Goal: Information Seeking & Learning: Learn about a topic

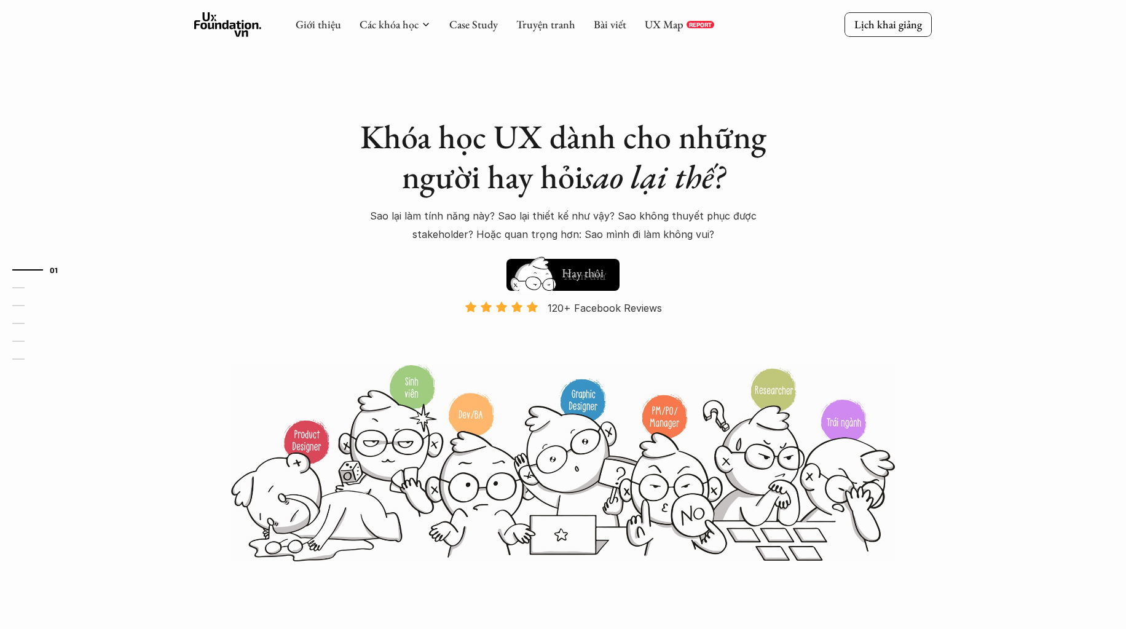
drag, startPoint x: 723, startPoint y: 220, endPoint x: 678, endPoint y: 186, distance: 56.2
click at [723, 220] on p "Sao lại làm tính năng này? Sao lại thiết kế như vậy? Sao không thuyết phục được…" at bounding box center [563, 224] width 430 height 37
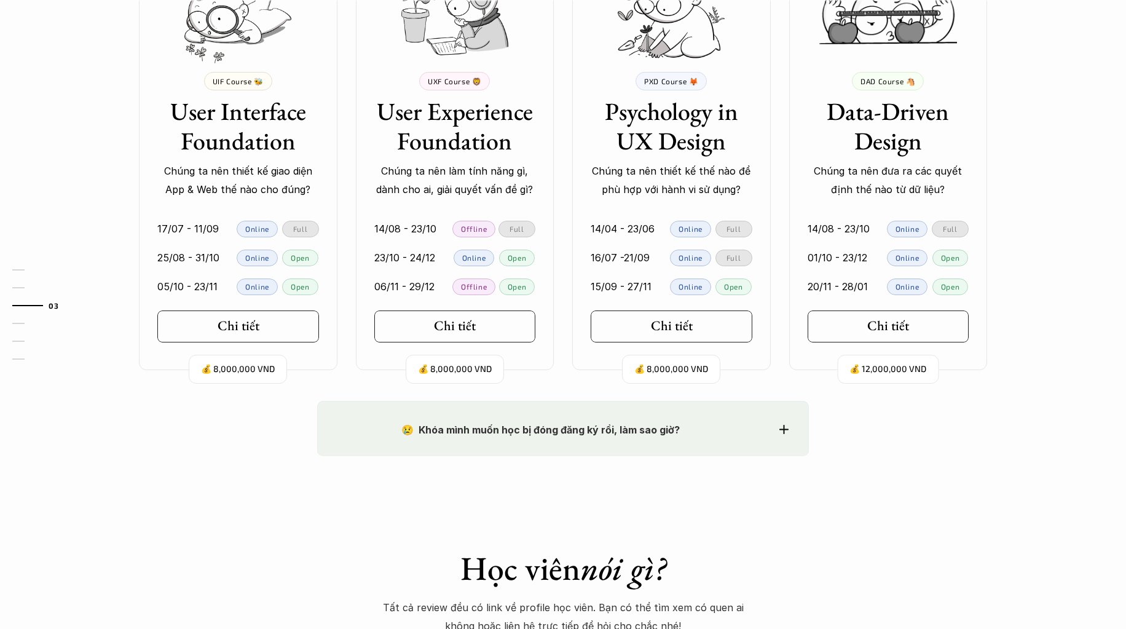
scroll to position [1291, 0]
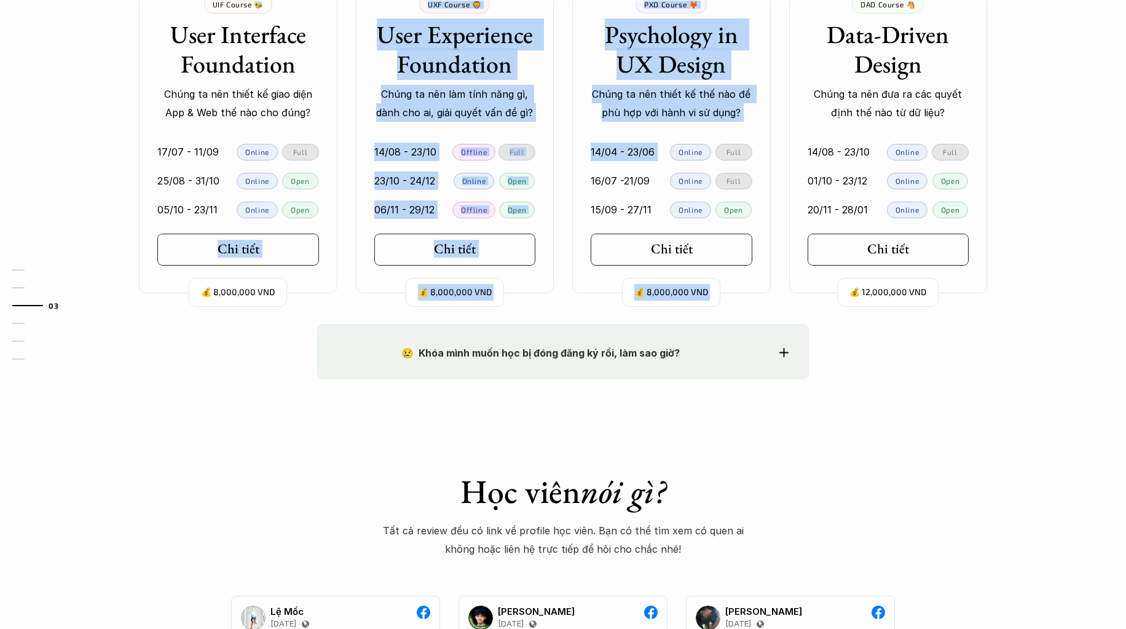
drag, startPoint x: 600, startPoint y: 131, endPoint x: 184, endPoint y: 276, distance: 440.6
click at [181, 273] on div "💰 8,000,000 VND UIF Course 🐝 User Interface Foundation Chúng ta nên thiết kế gi…" at bounding box center [562, 75] width 885 height 436
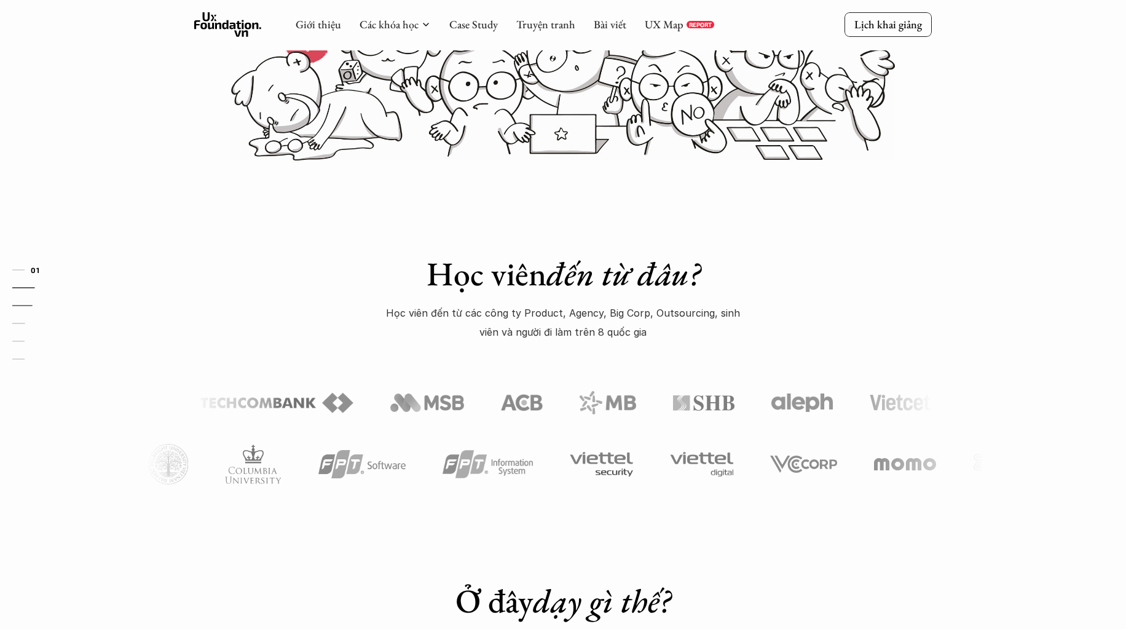
scroll to position [123, 0]
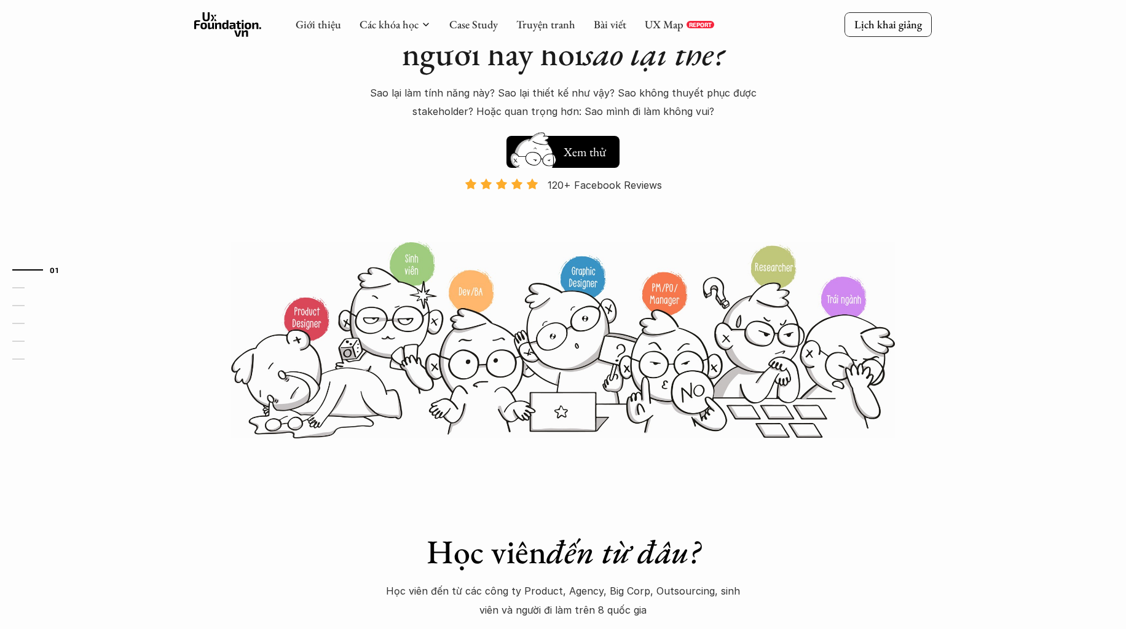
click at [245, 23] on icon at bounding box center [228, 24] width 68 height 25
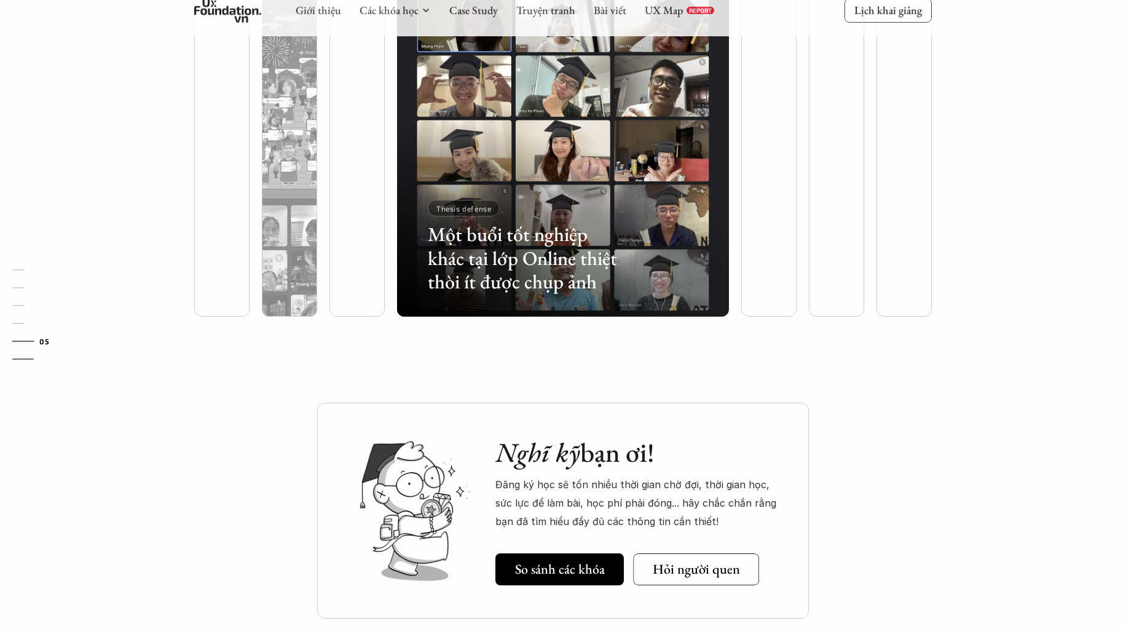
scroll to position [3117, 0]
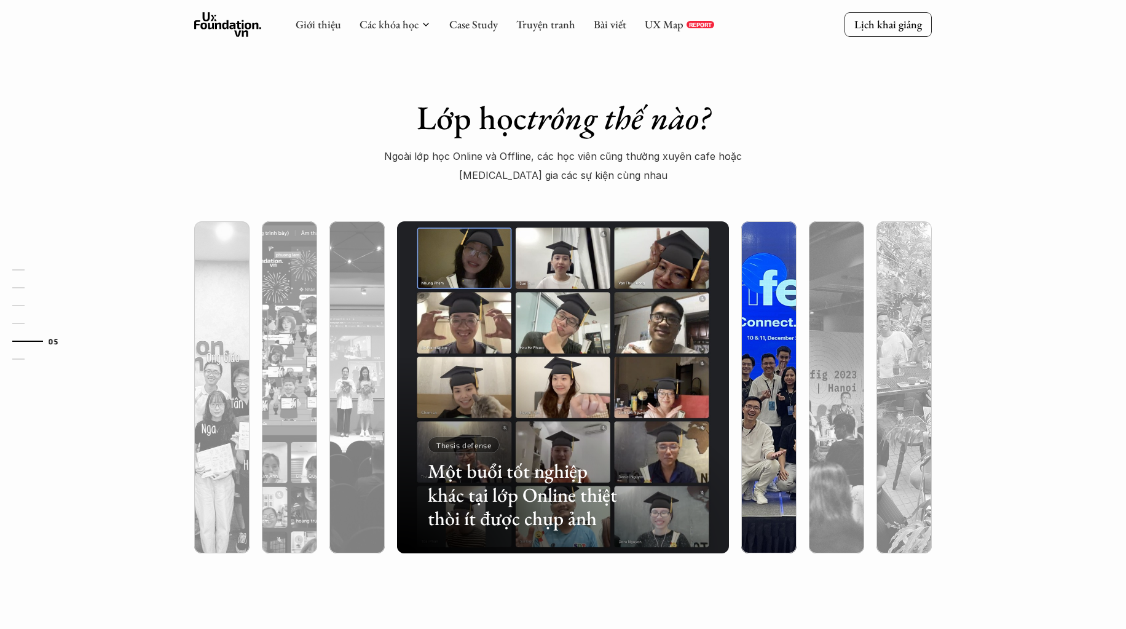
click at [772, 315] on img at bounding box center [769, 387] width 338 height 332
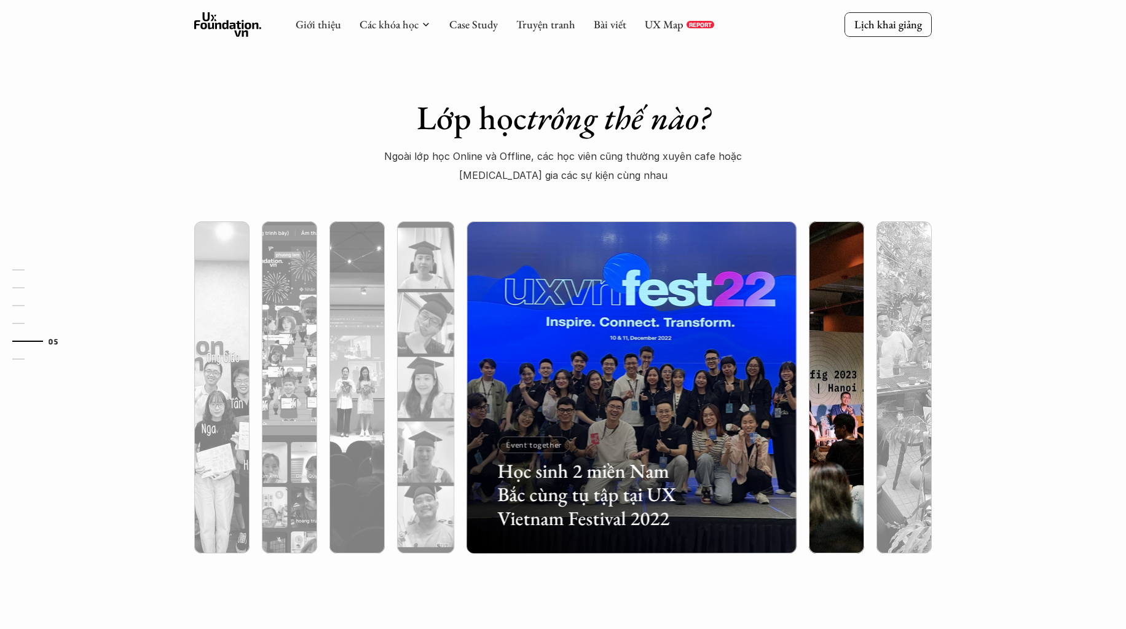
click at [817, 329] on img at bounding box center [836, 387] width 338 height 332
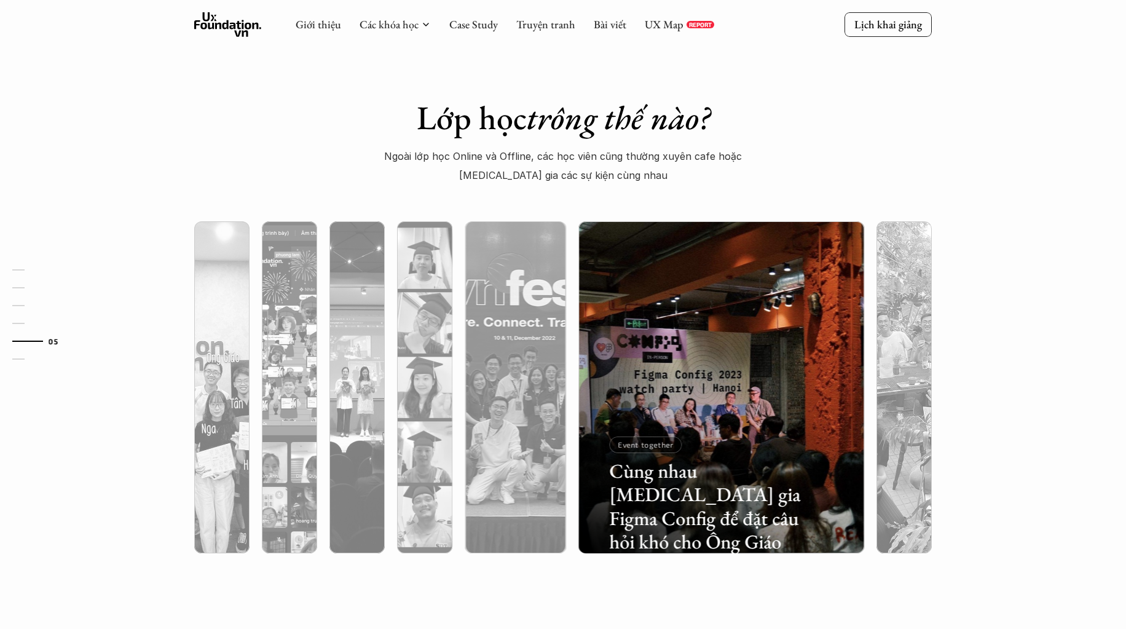
click at [868, 336] on div "Cùng nhau [MEDICAL_DATA] gia Figma Config để đặt câu hỏi khó cho Ông Giáo Event…" at bounding box center [721, 387] width 298 height 332
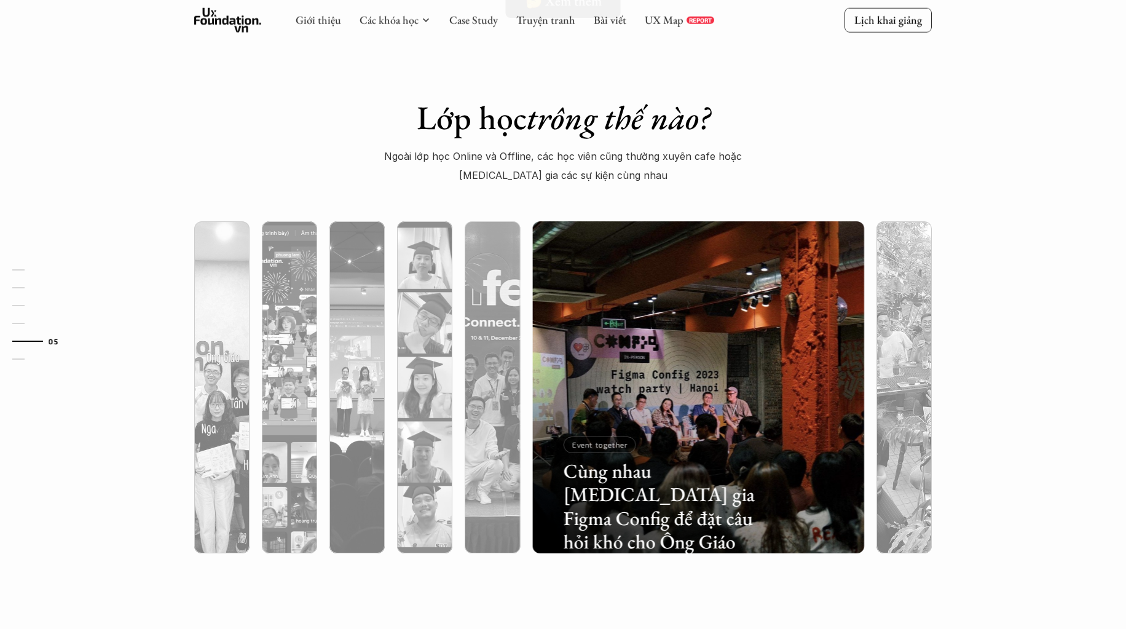
scroll to position [3670, 0]
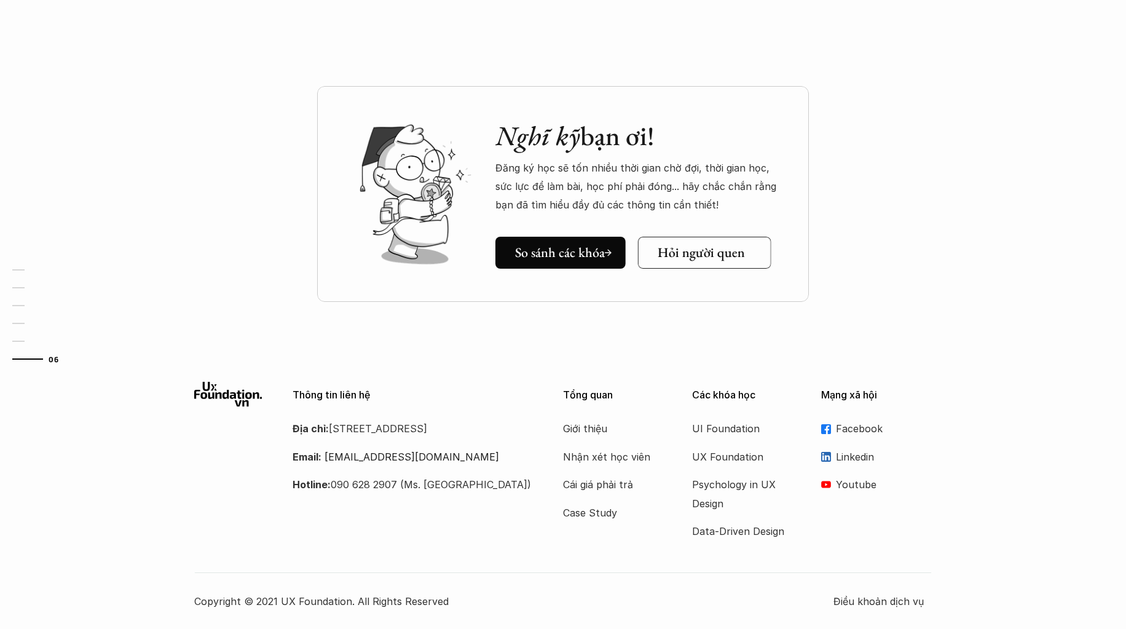
click at [694, 256] on h5 "Hỏi người quen" at bounding box center [701, 253] width 87 height 16
click at [890, 203] on div "Nghĩ kỹ bạn ơi! Đăng ký học sẽ tốn nhiều thời gian chờ đợi, thời gian học, sức …" at bounding box center [563, 224] width 1126 height 277
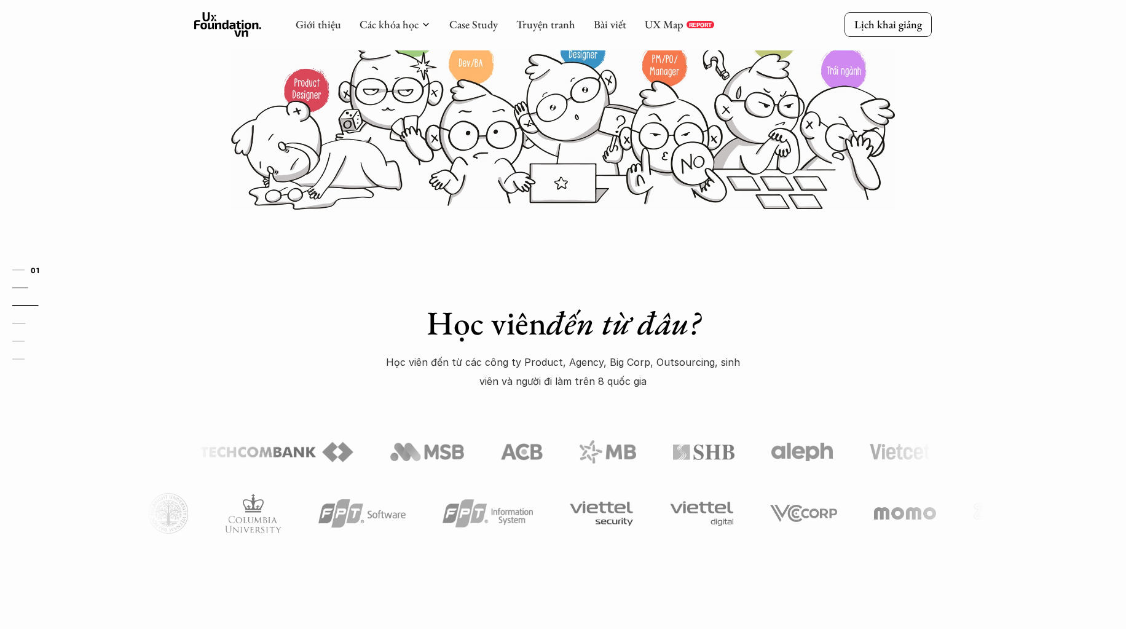
scroll to position [0, 0]
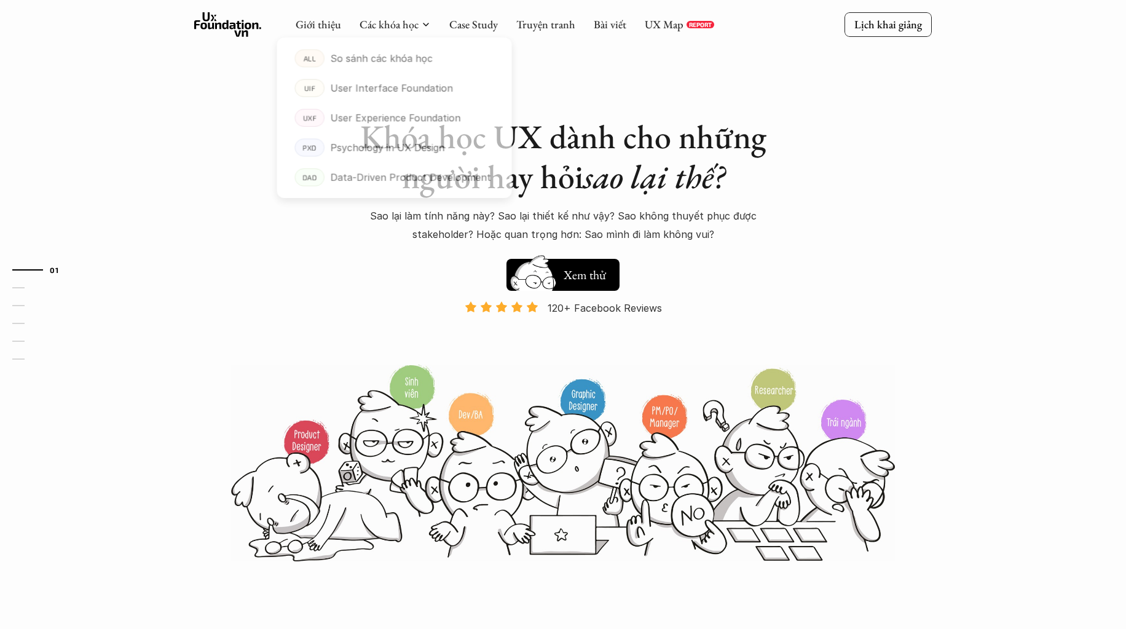
click at [327, 15] on div "Giới thiệu Các khóa học Case Study Truyện tranh Bài viết UX Map REPORT" at bounding box center [505, 24] width 419 height 25
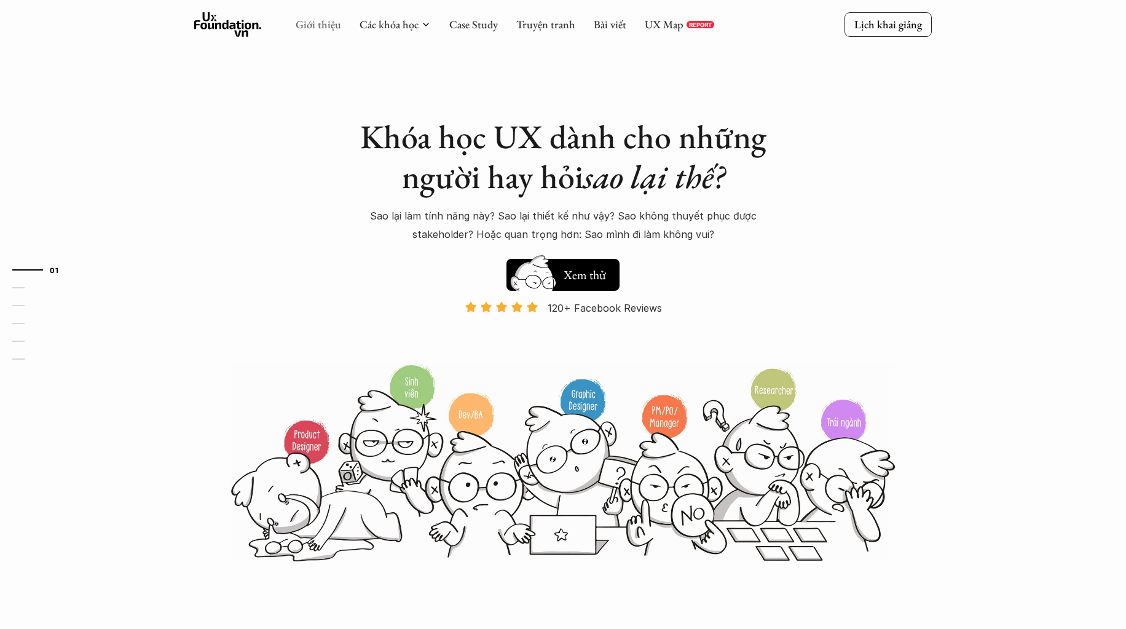
click at [331, 20] on link "Giới thiệu" at bounding box center [318, 24] width 45 height 14
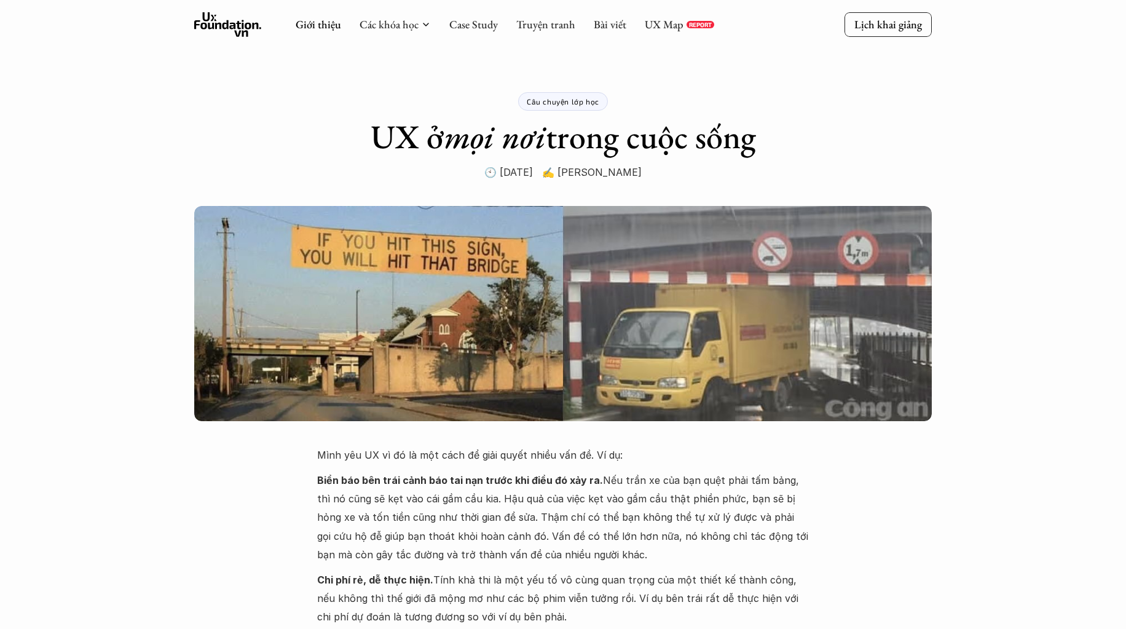
click at [688, 132] on h1 "UX ở mọi nơi trong cuộc sống" at bounding box center [563, 137] width 385 height 40
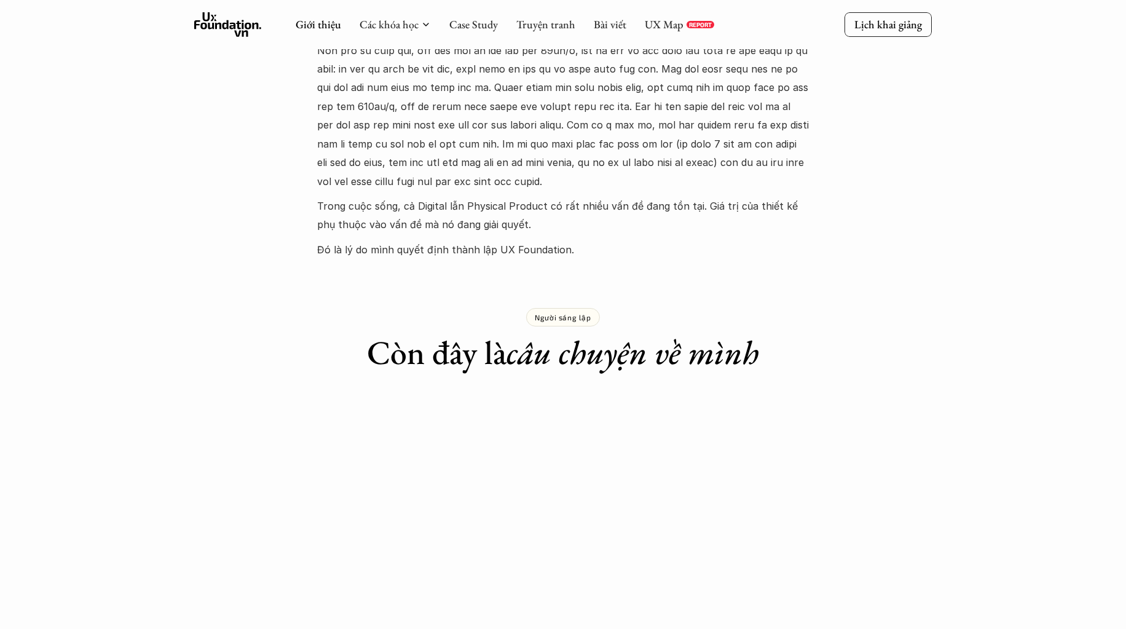
scroll to position [138, 0]
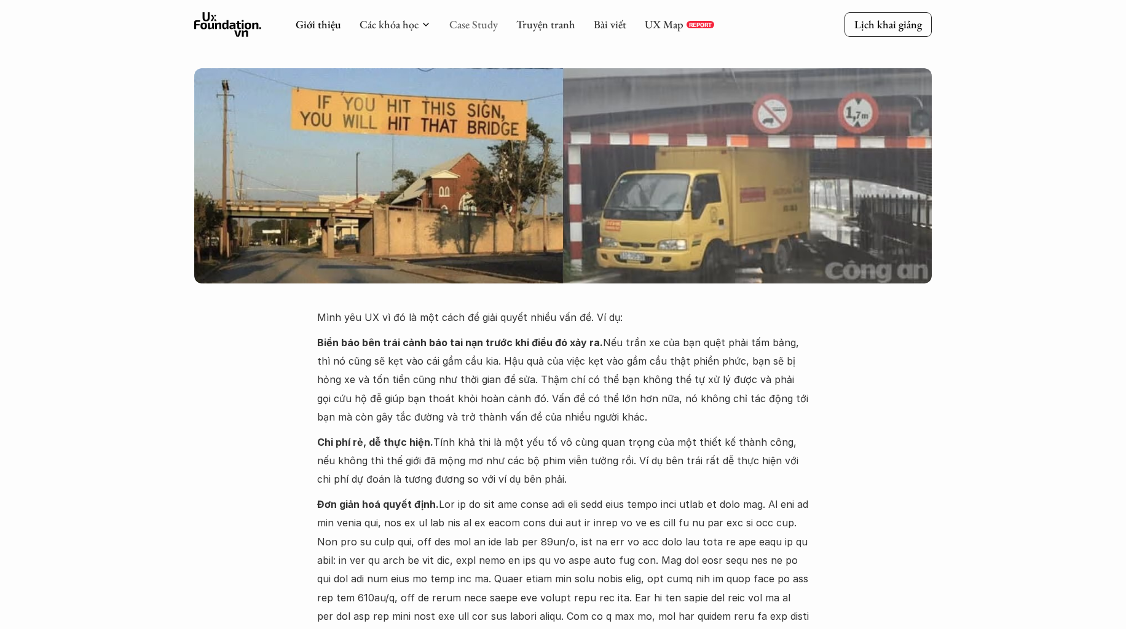
click at [471, 30] on link "Case Study" at bounding box center [473, 24] width 49 height 14
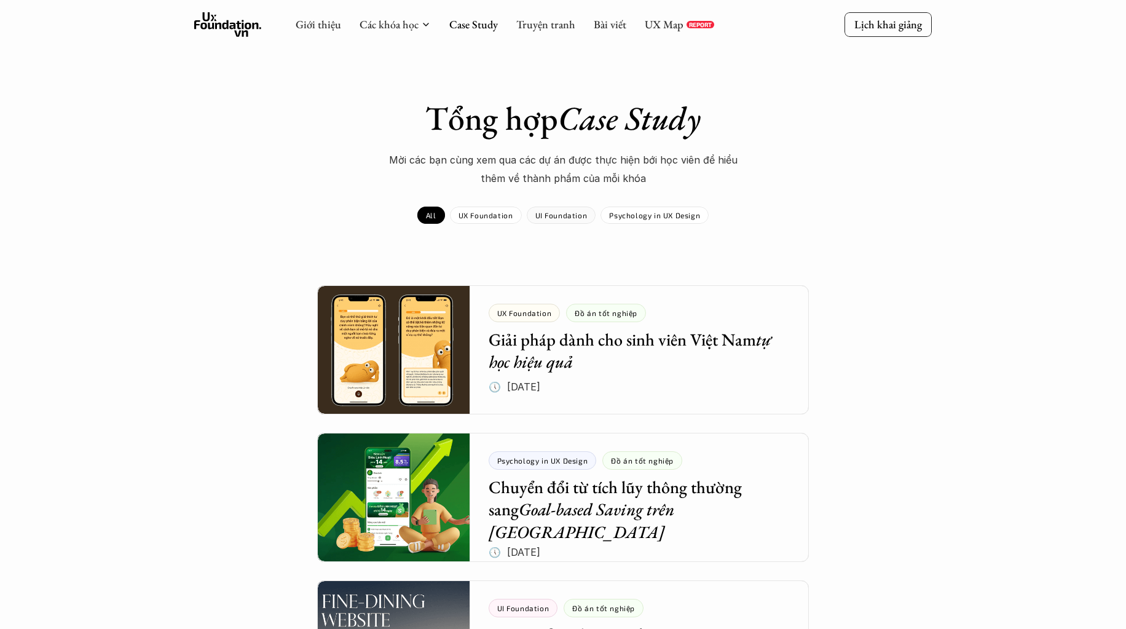
click at [500, 211] on p "UX Foundation" at bounding box center [485, 215] width 55 height 9
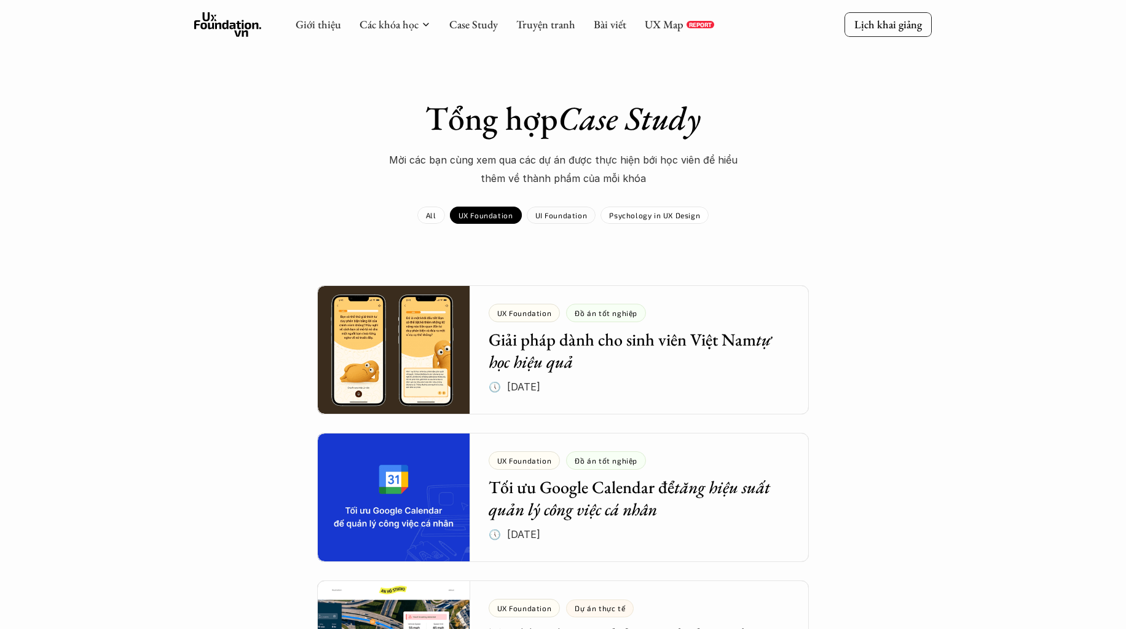
click at [434, 214] on p "All" at bounding box center [431, 215] width 10 height 9
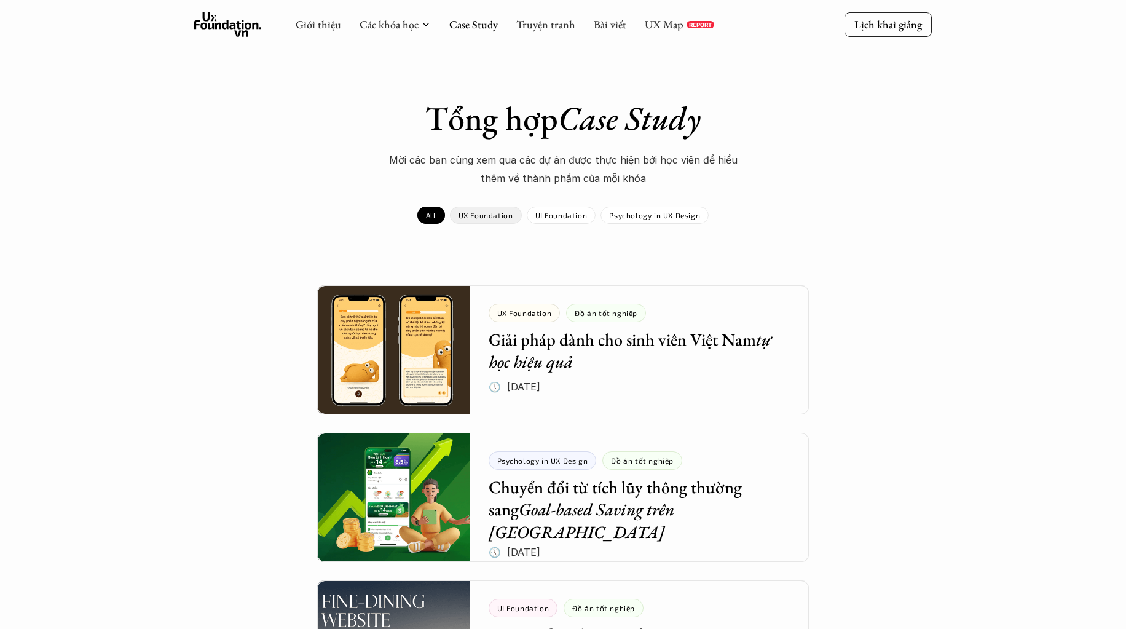
click at [557, 216] on p "UI Foundation" at bounding box center [561, 215] width 52 height 9
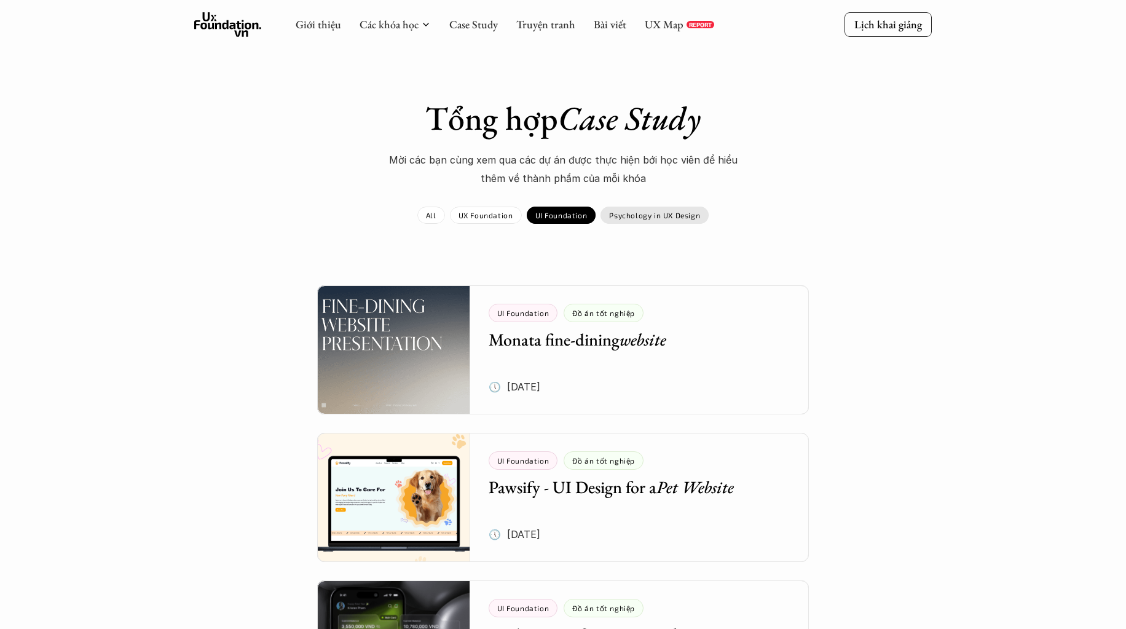
click at [659, 221] on div "Psychology in UX Design" at bounding box center [654, 214] width 108 height 17
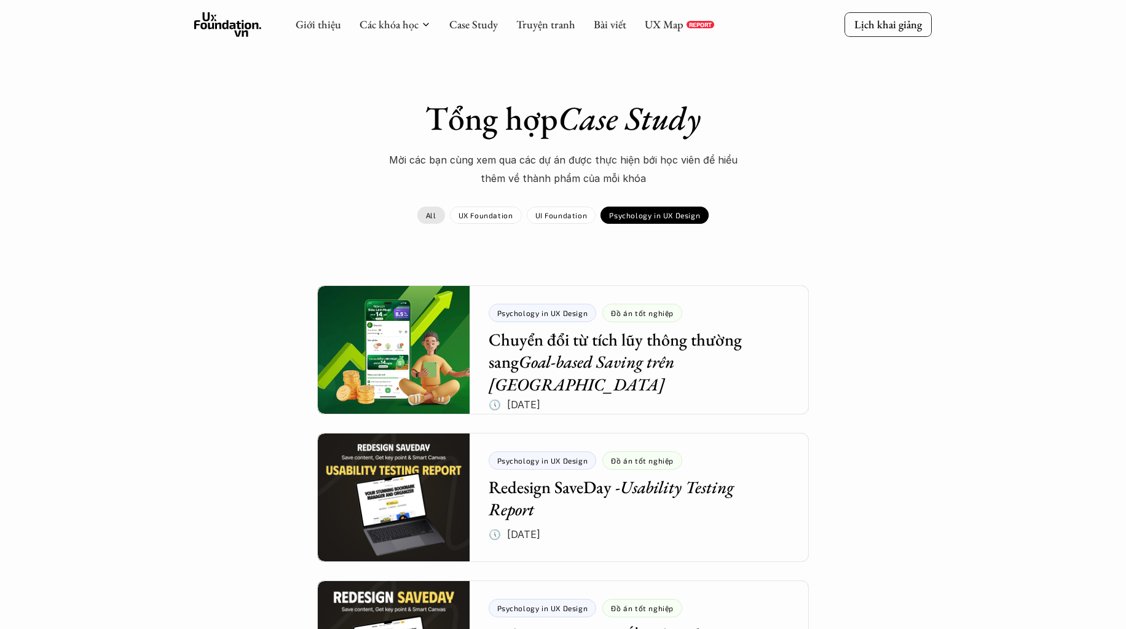
click at [441, 212] on link "All" at bounding box center [431, 214] width 28 height 17
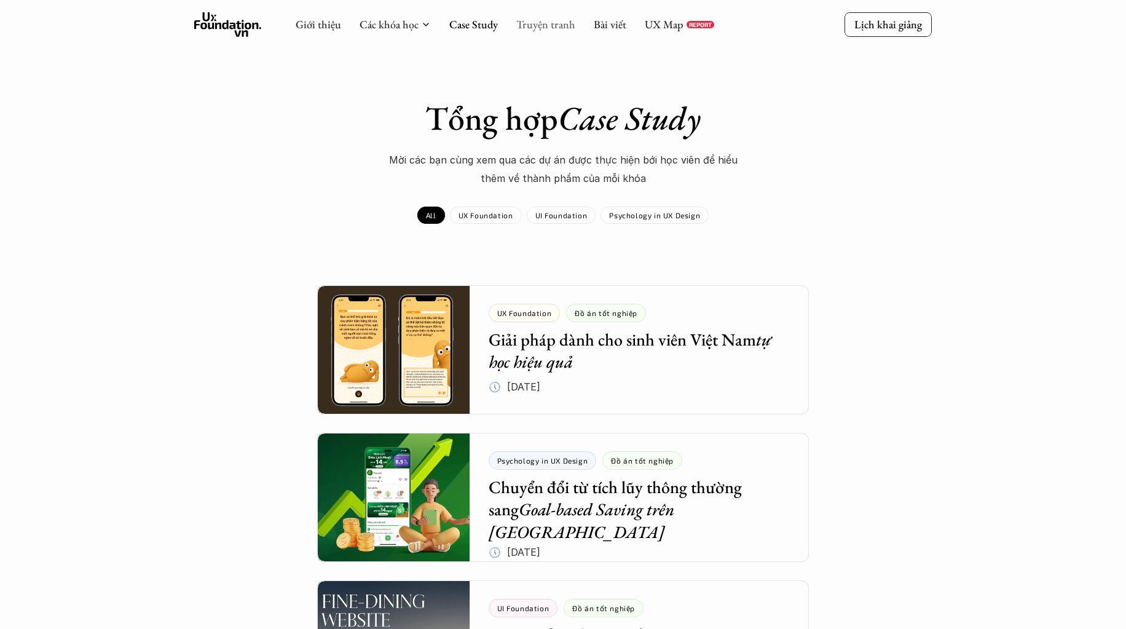
click at [536, 29] on link "Truyện tranh" at bounding box center [545, 24] width 59 height 14
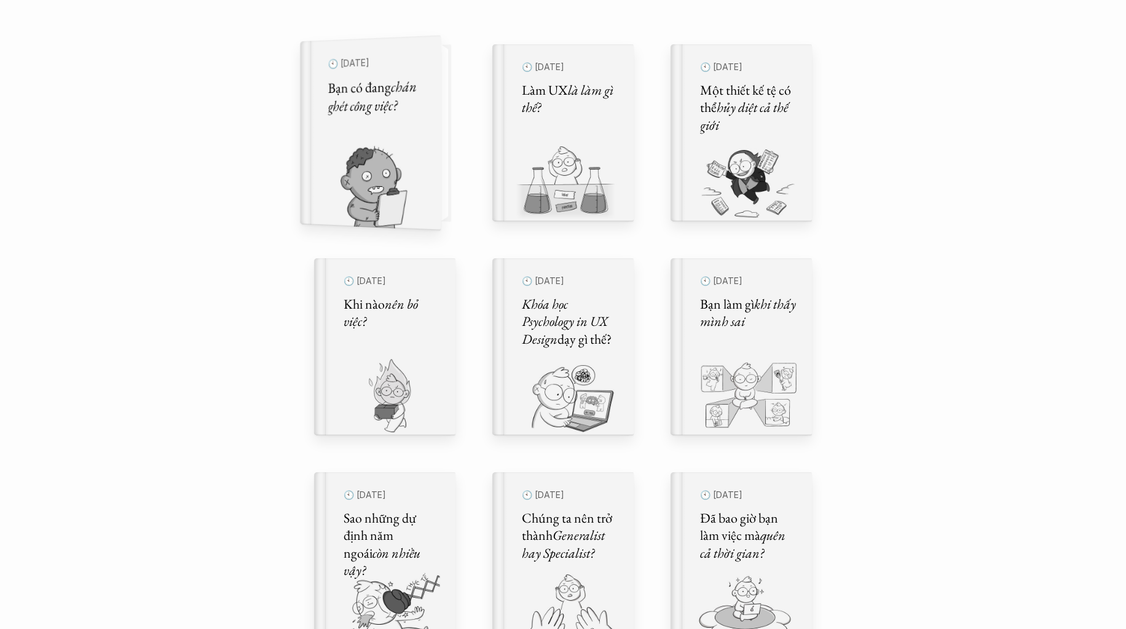
scroll to position [553, 0]
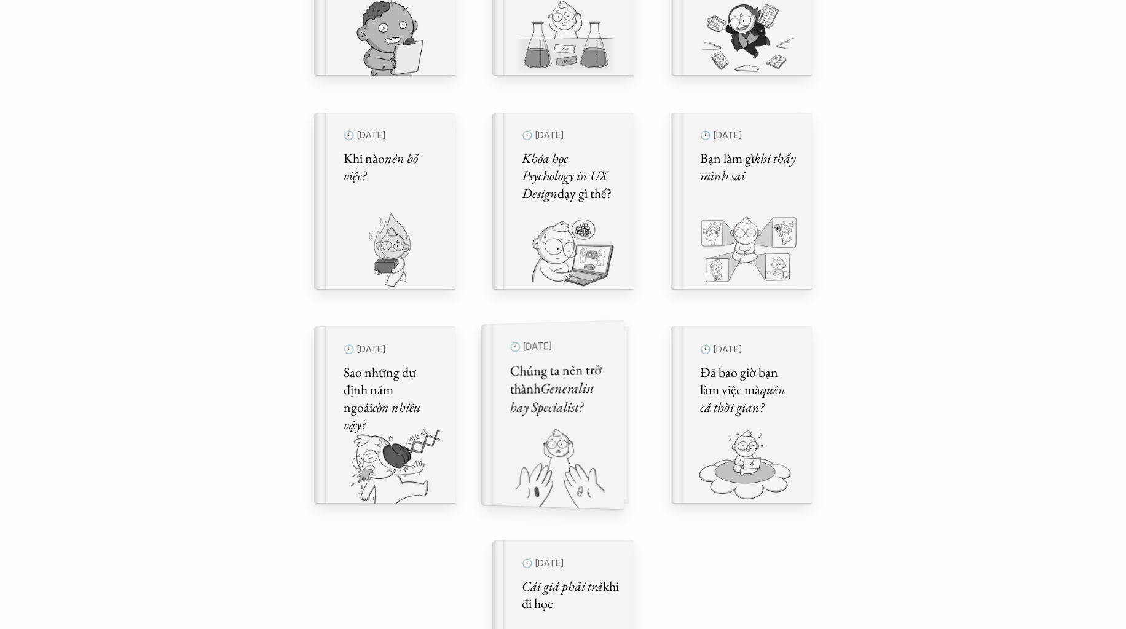
click at [597, 375] on h5 "Chúng ta nên trở thành Generalist hay Specialist?" at bounding box center [559, 388] width 99 height 57
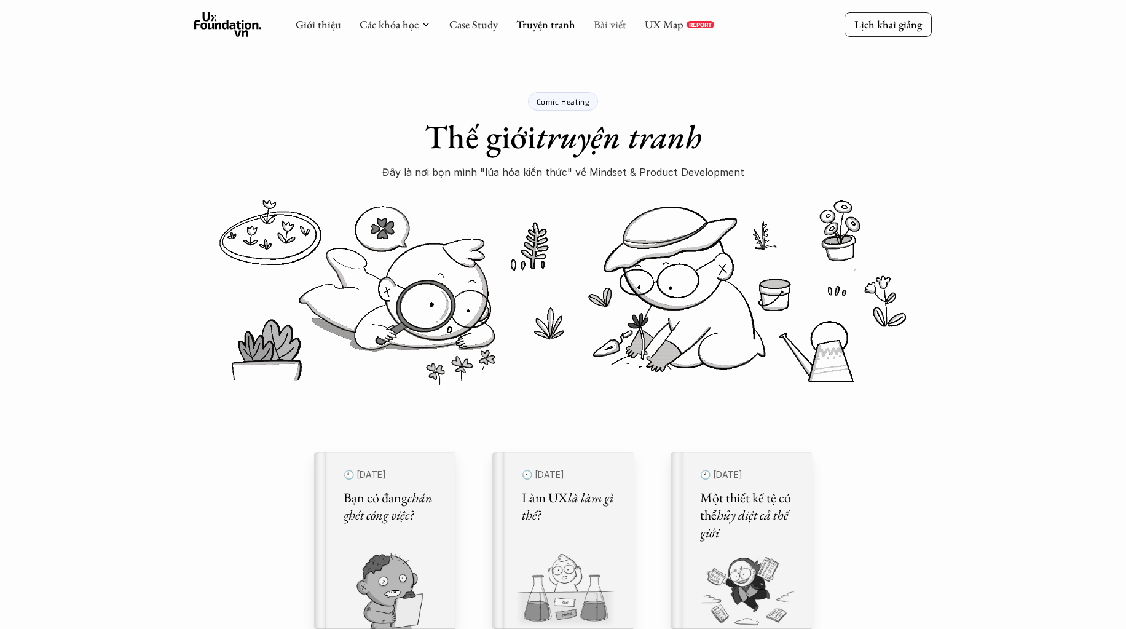
click at [609, 29] on link "Bài viết" at bounding box center [610, 24] width 33 height 14
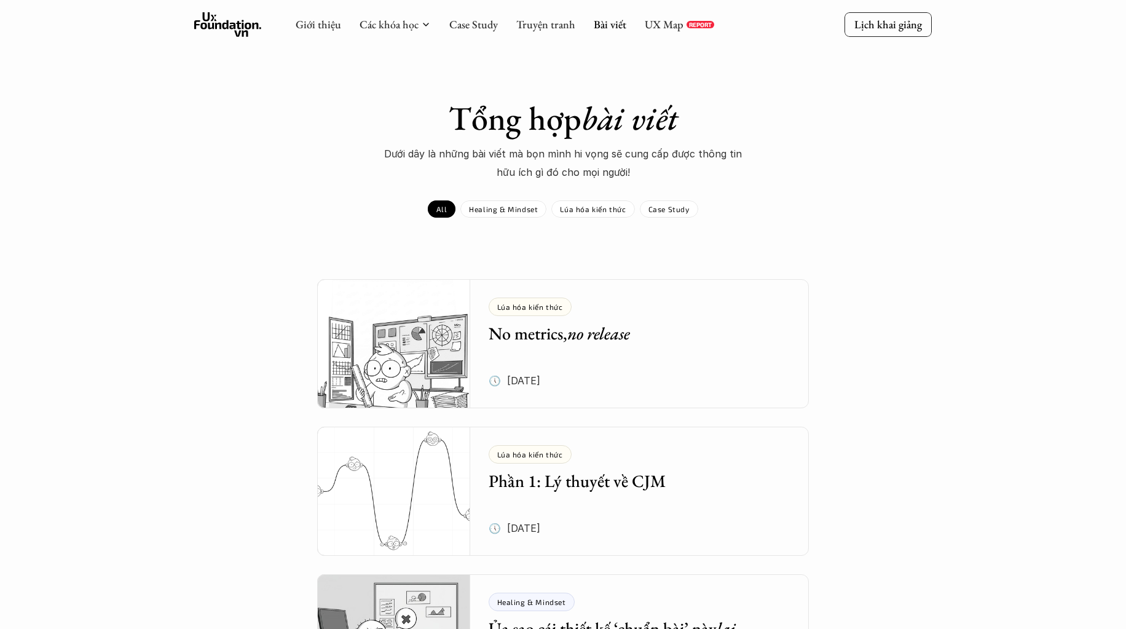
click at [614, 327] on em "no release" at bounding box center [598, 333] width 63 height 22
click at [690, 18] on div "UX Map REPORT" at bounding box center [679, 25] width 69 height 14
click at [676, 28] on link "UX Map" at bounding box center [664, 24] width 39 height 14
drag, startPoint x: 1001, startPoint y: 273, endPoint x: 745, endPoint y: 146, distance: 285.3
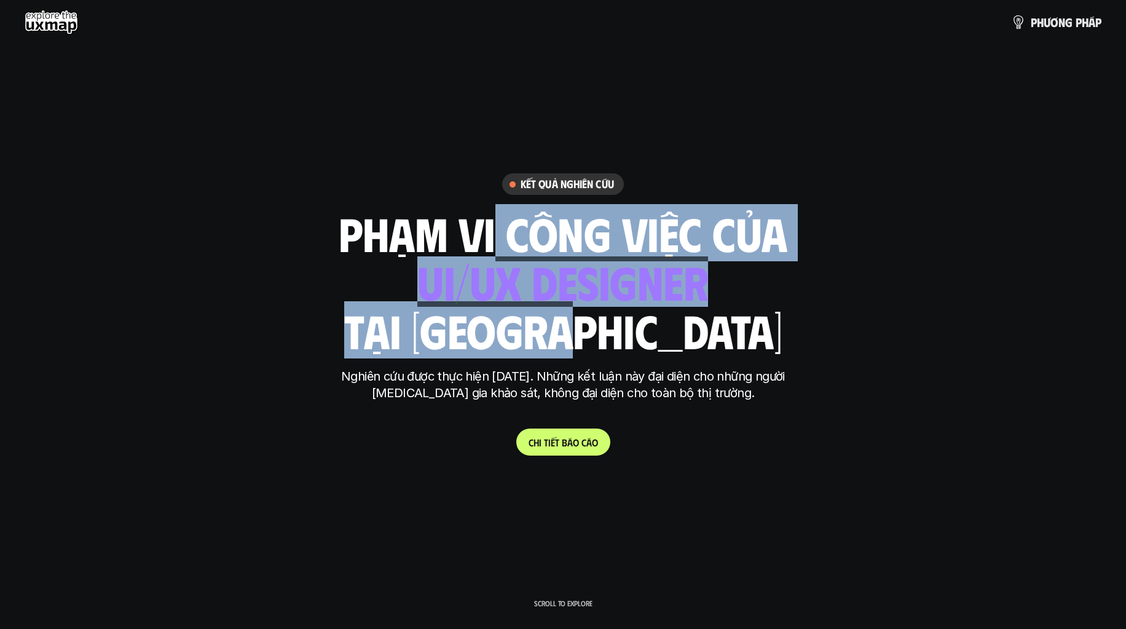
drag, startPoint x: 495, startPoint y: 254, endPoint x: 653, endPoint y: 313, distance: 168.0
click at [653, 313] on div "phạm vi công việc của ui designer ui/ux designer product designer UX designer u…" at bounding box center [563, 282] width 449 height 144
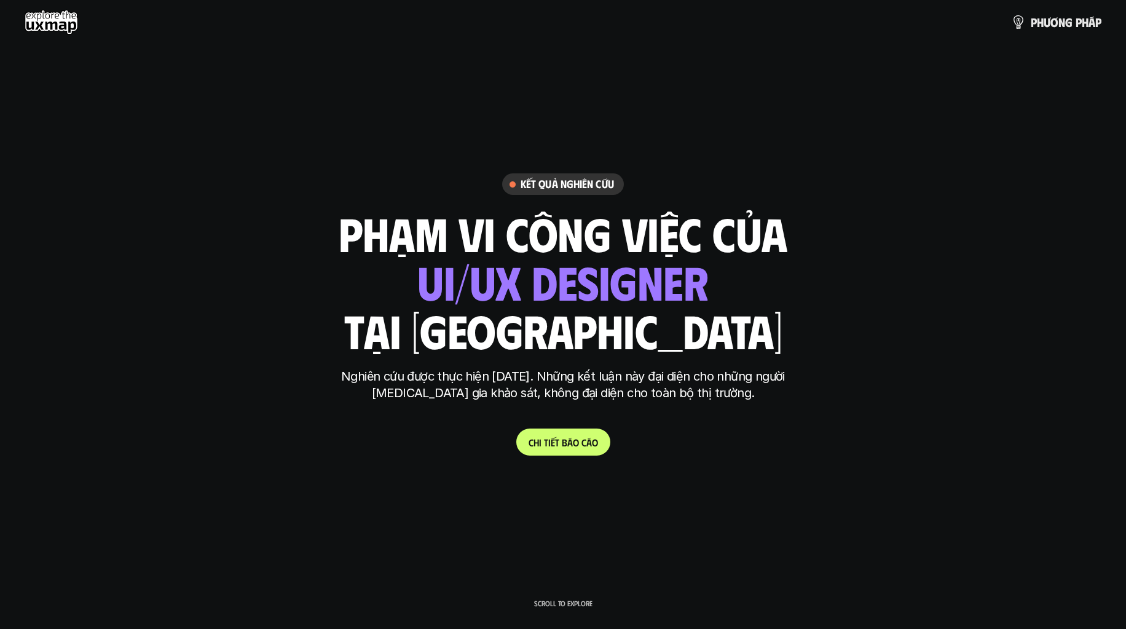
click at [711, 352] on div "phạm vi công việc của ui designer ui/ux designer product designer UX designer u…" at bounding box center [563, 282] width 449 height 144
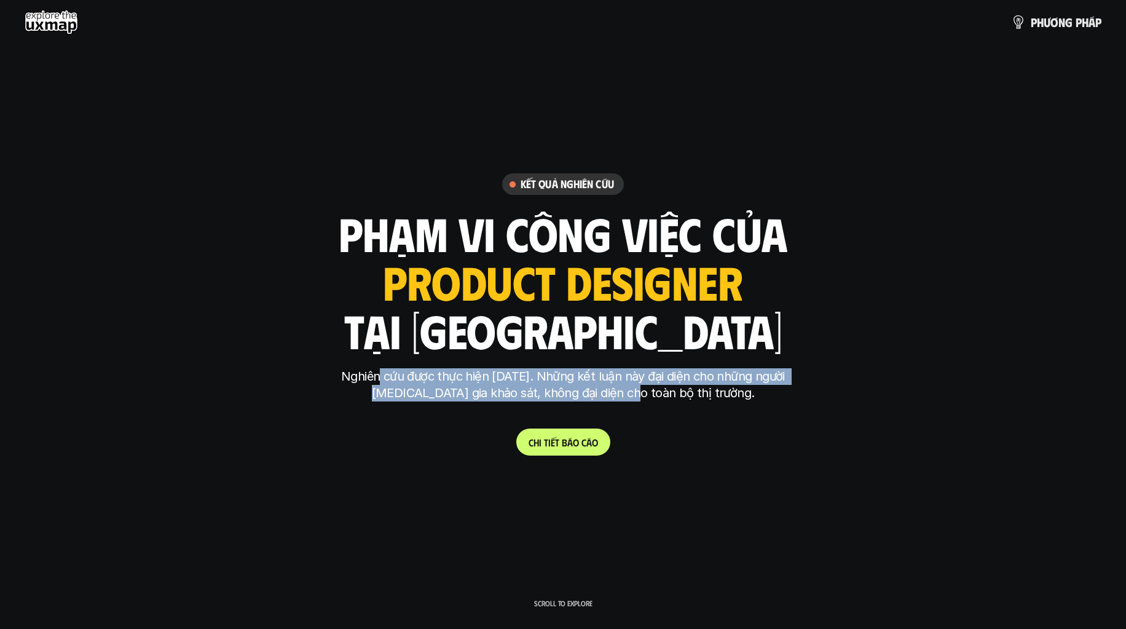
drag, startPoint x: 372, startPoint y: 374, endPoint x: 651, endPoint y: 390, distance: 279.5
click at [651, 390] on p "Nghiên cứu được thực hiện năm 2025. Những kết luận này đại diện cho những người…" at bounding box center [562, 384] width 461 height 33
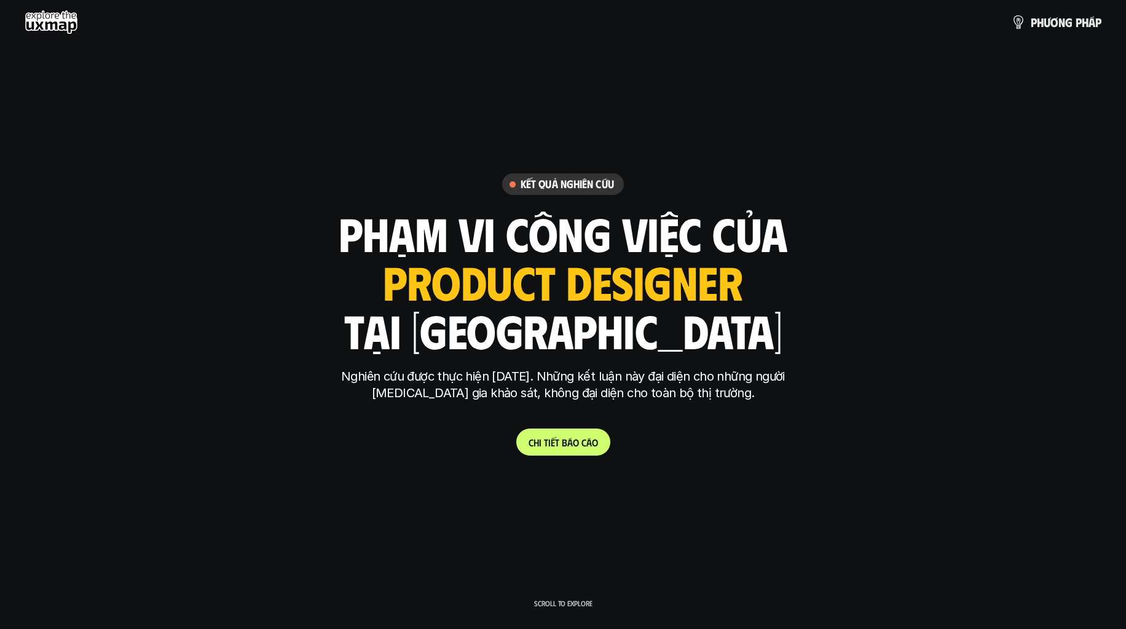
click at [756, 395] on p "Nghiên cứu được thực hiện năm 2025. Những kết luận này đại diện cho những người…" at bounding box center [562, 384] width 461 height 33
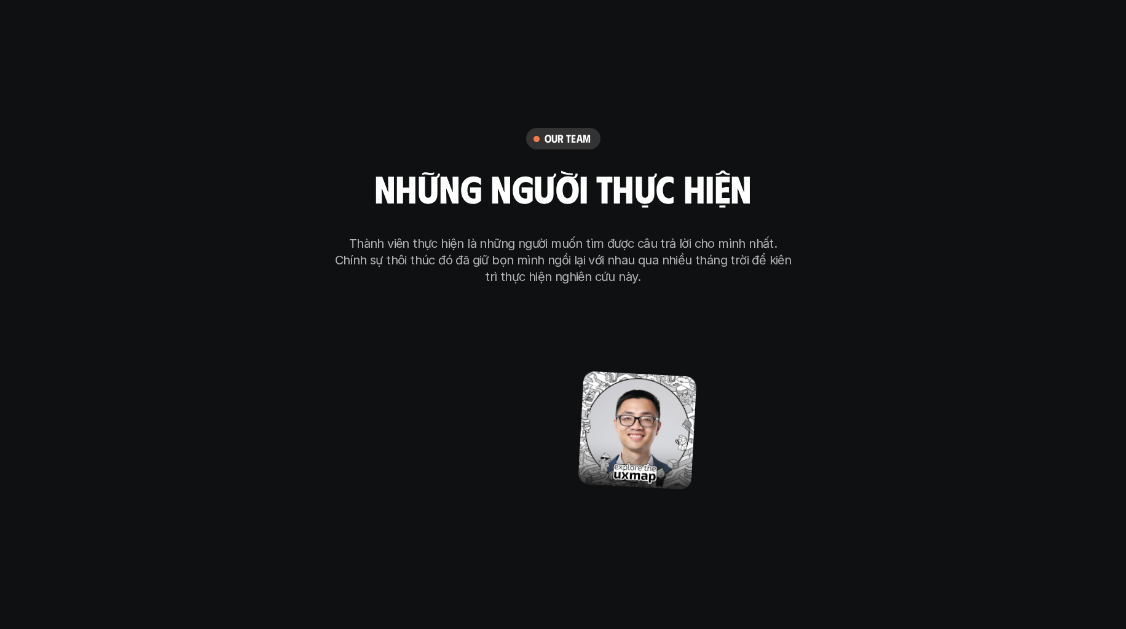
scroll to position [7559, 0]
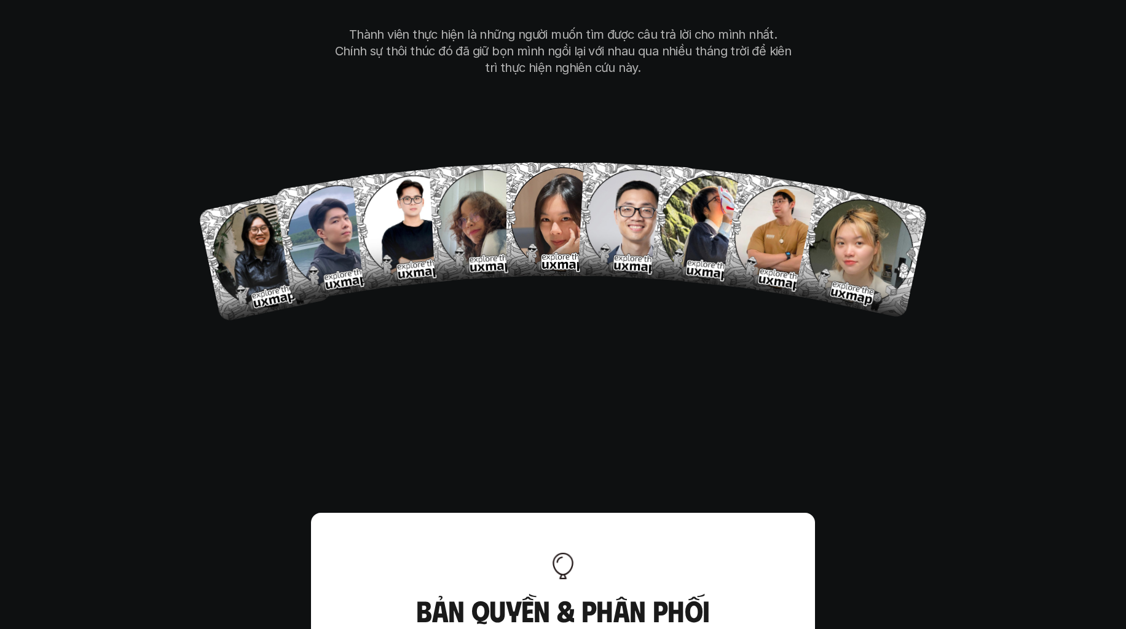
scroll to position [7806, 0]
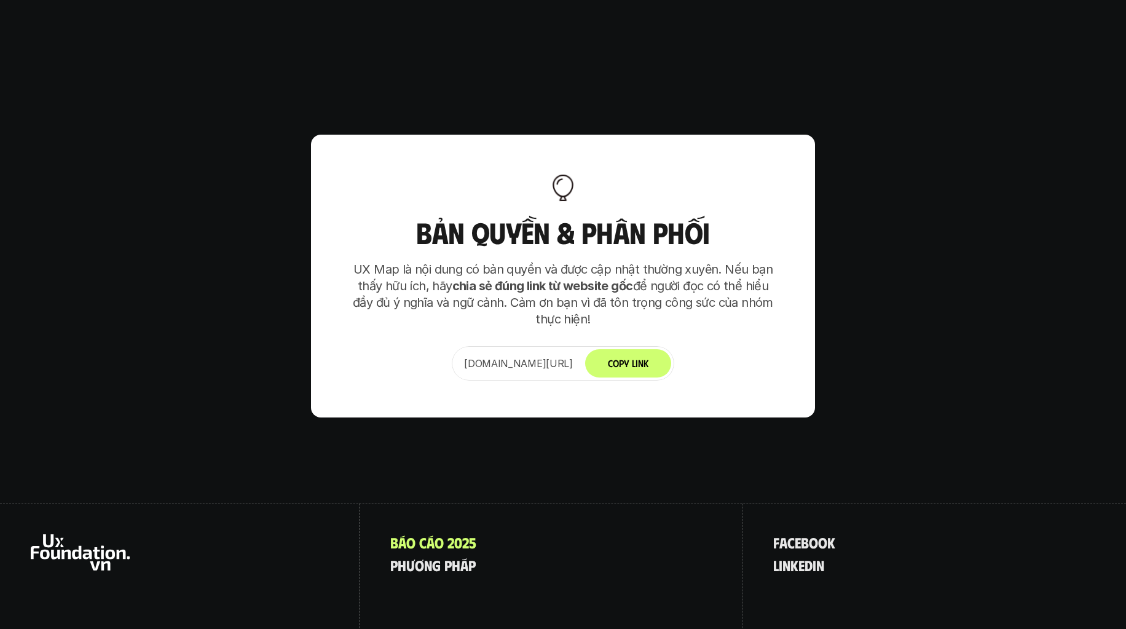
click at [664, 349] on button "Copy Link" at bounding box center [628, 363] width 86 height 28
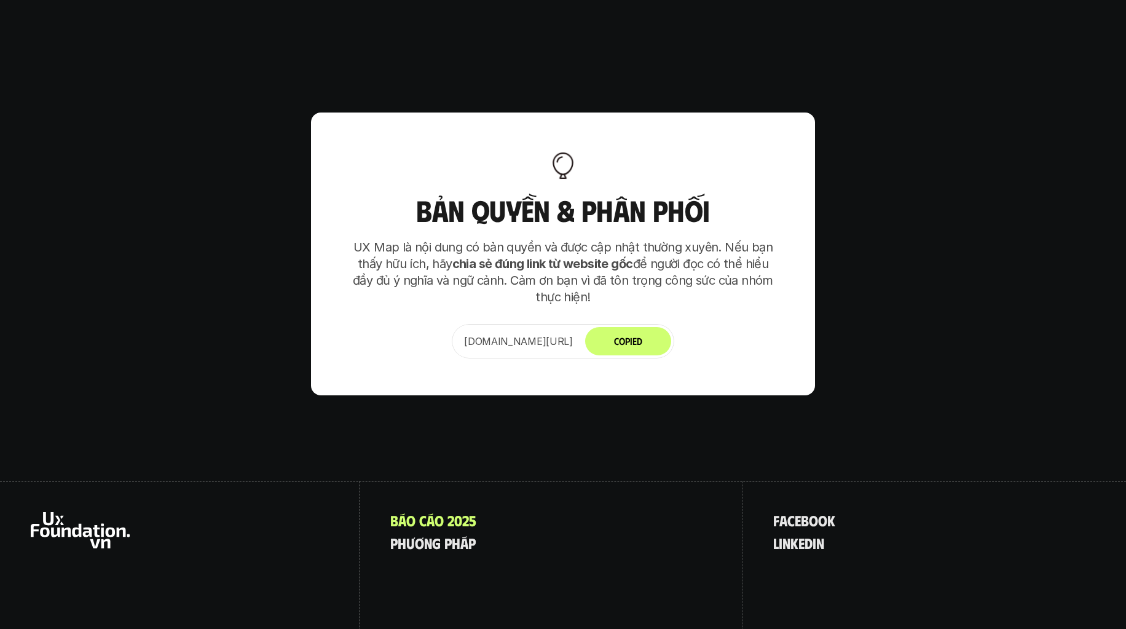
scroll to position [7867, 0]
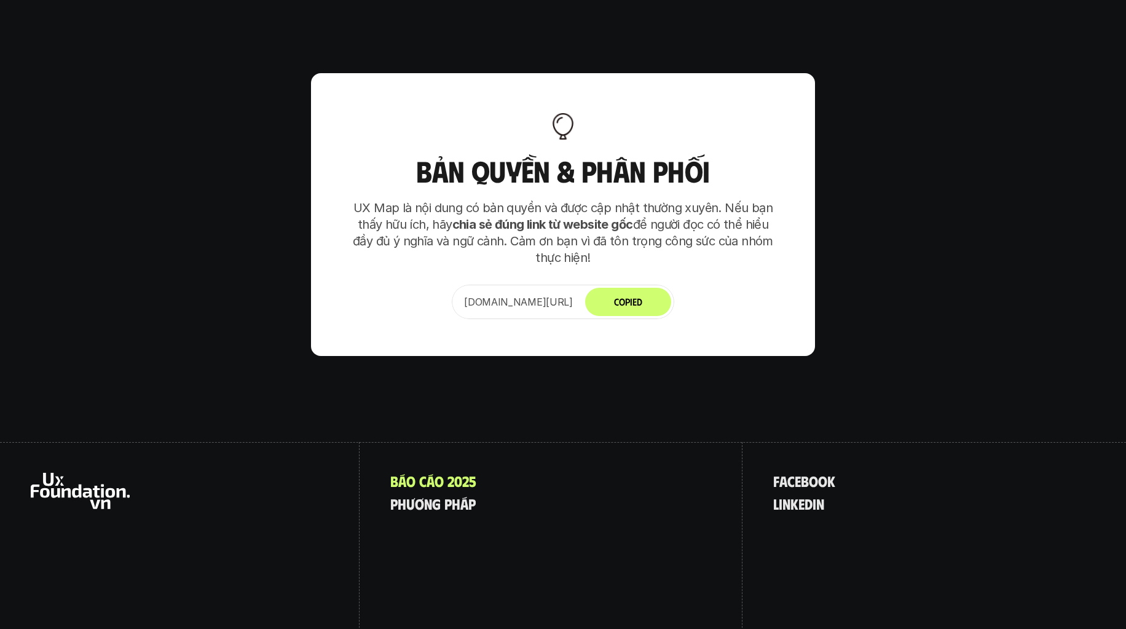
click at [564, 442] on div "B á o c á o 2 0 2 5 p h ư ơ n g p h á p" at bounding box center [551, 550] width 383 height 216
click at [707, 442] on div "B á o c á o 2 0 2 5 p h ư ơ n g p h á p" at bounding box center [551, 550] width 383 height 216
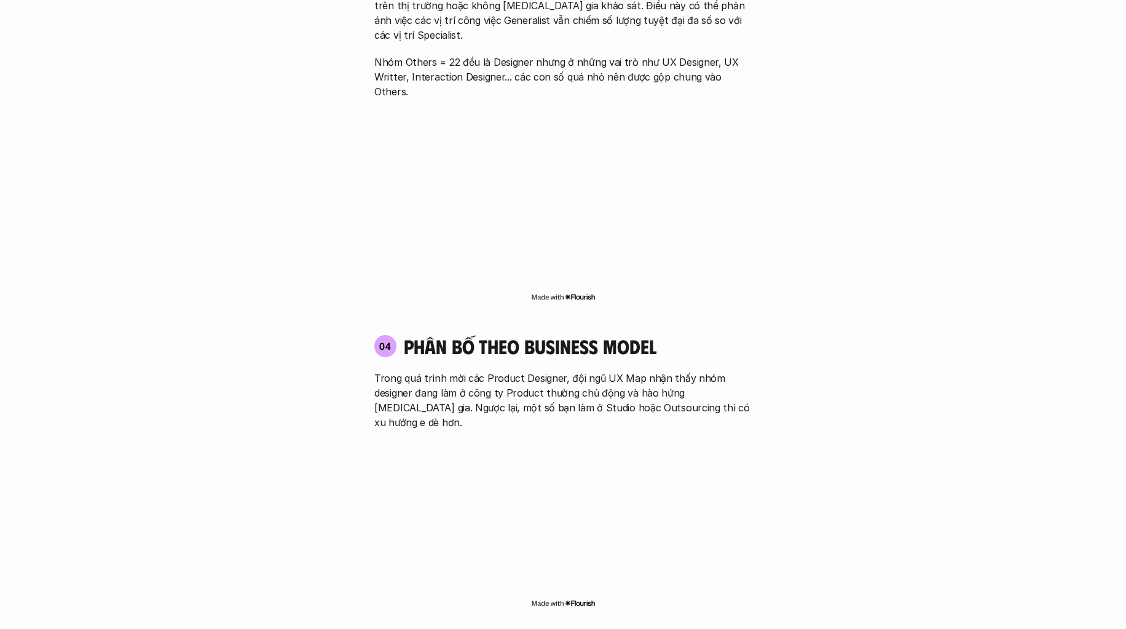
scroll to position [1845, 0]
